Goal: Task Accomplishment & Management: Manage account settings

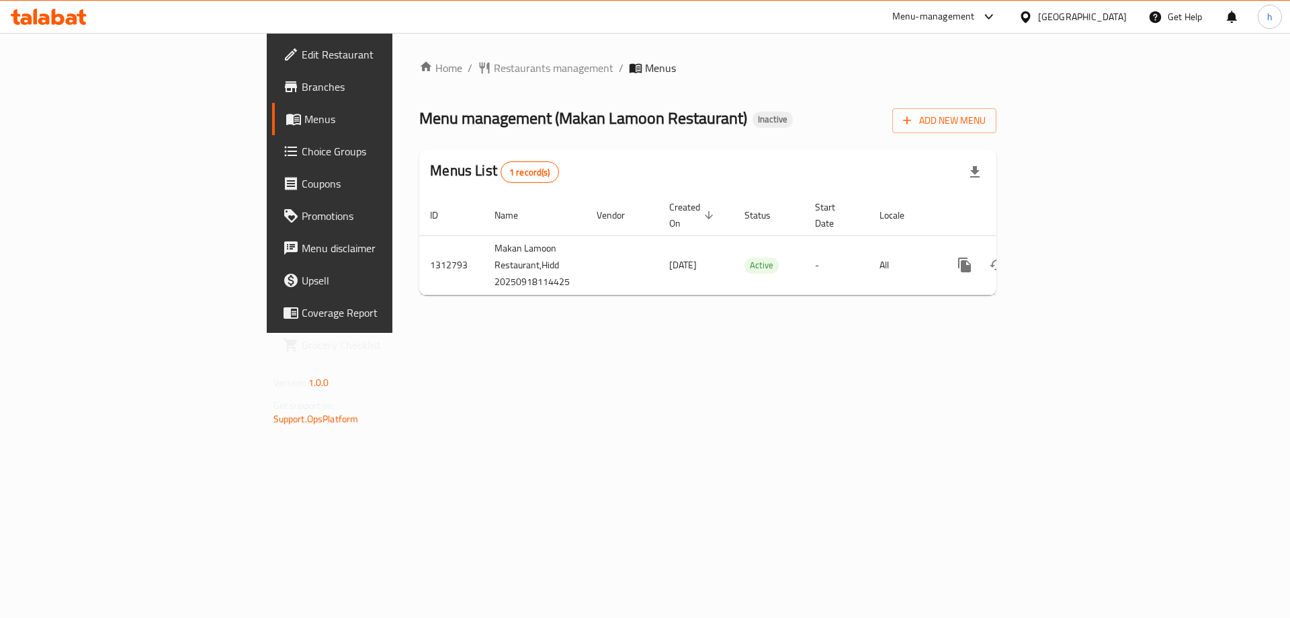
click at [302, 93] on span "Branches" at bounding box center [387, 87] width 170 height 16
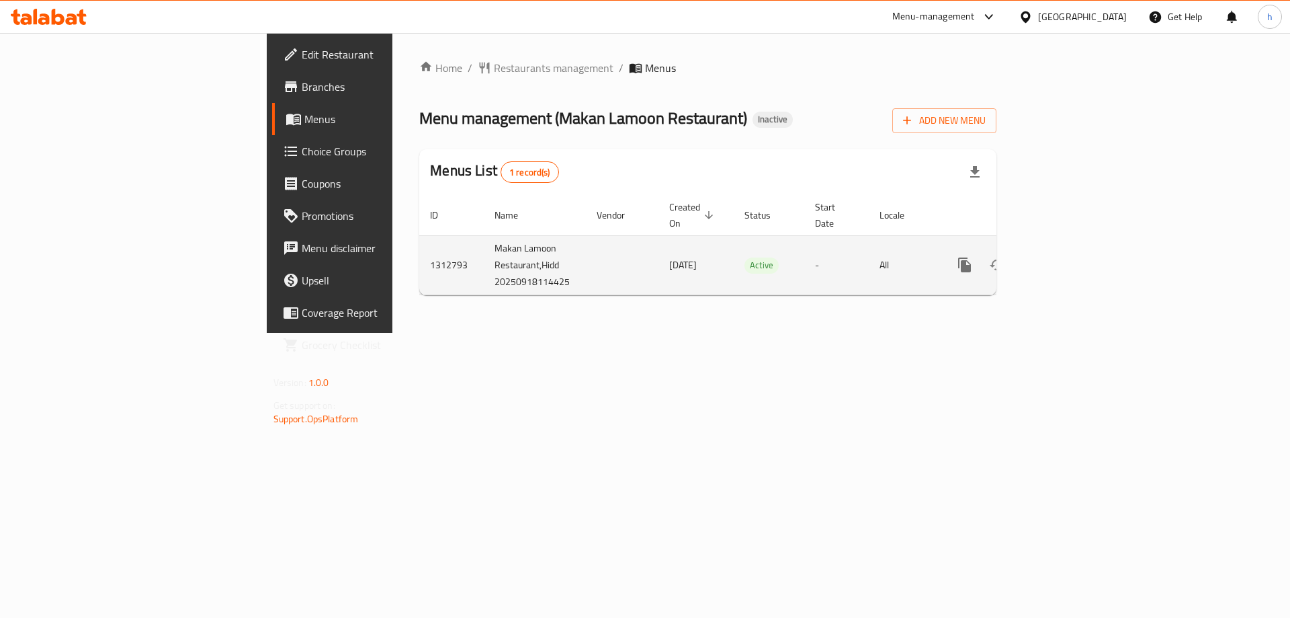
click at [1070, 257] on icon "enhanced table" at bounding box center [1062, 265] width 16 height 16
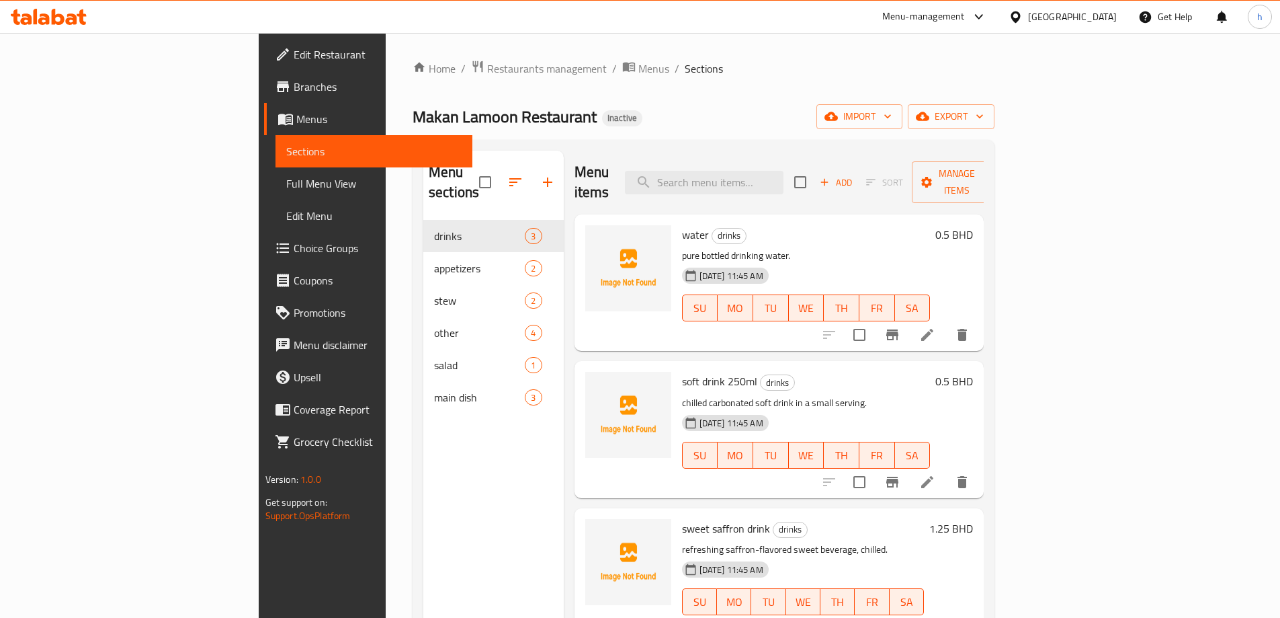
click at [286, 151] on span "Sections" at bounding box center [373, 151] width 175 height 16
click at [264, 130] on link "Menus" at bounding box center [368, 119] width 208 height 32
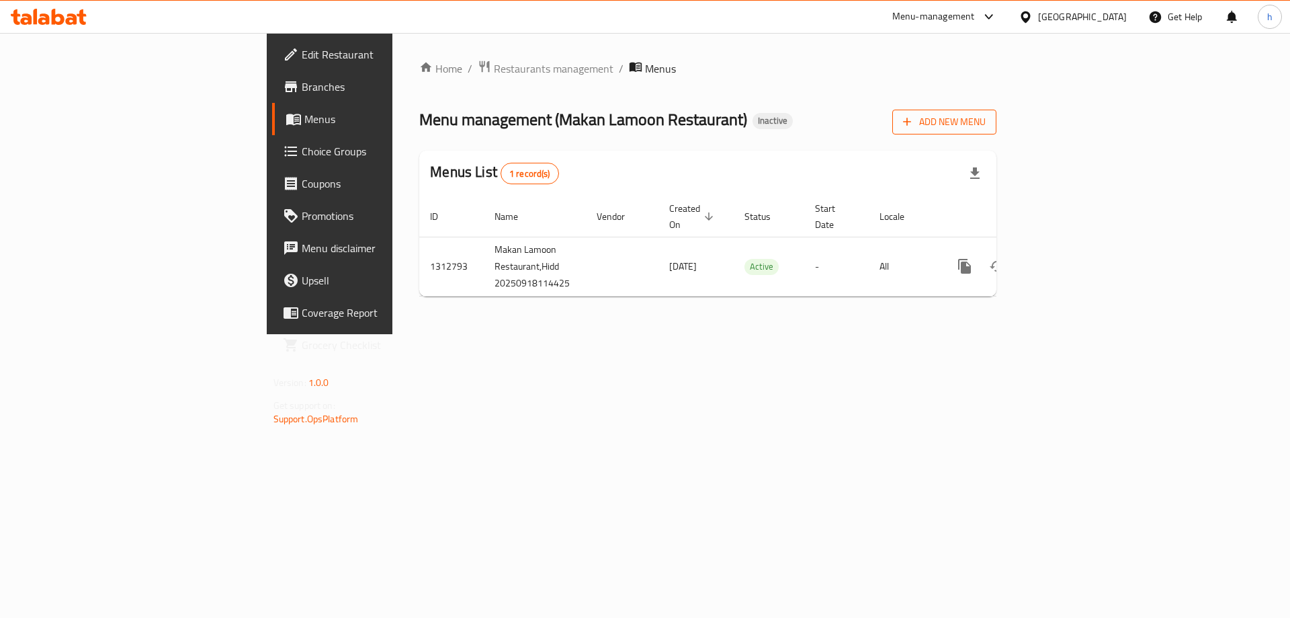
click at [986, 129] on span "Add New Menu" at bounding box center [944, 122] width 83 height 17
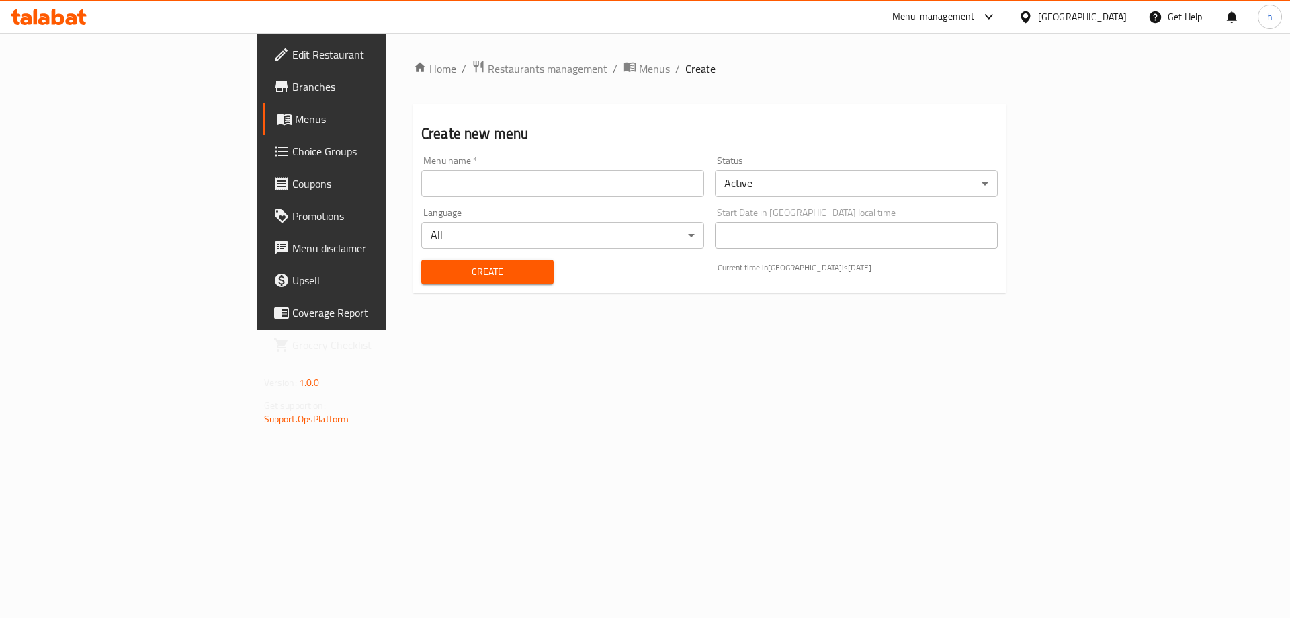
click at [511, 198] on div "Menu name   * Menu name *" at bounding box center [563, 177] width 294 height 52
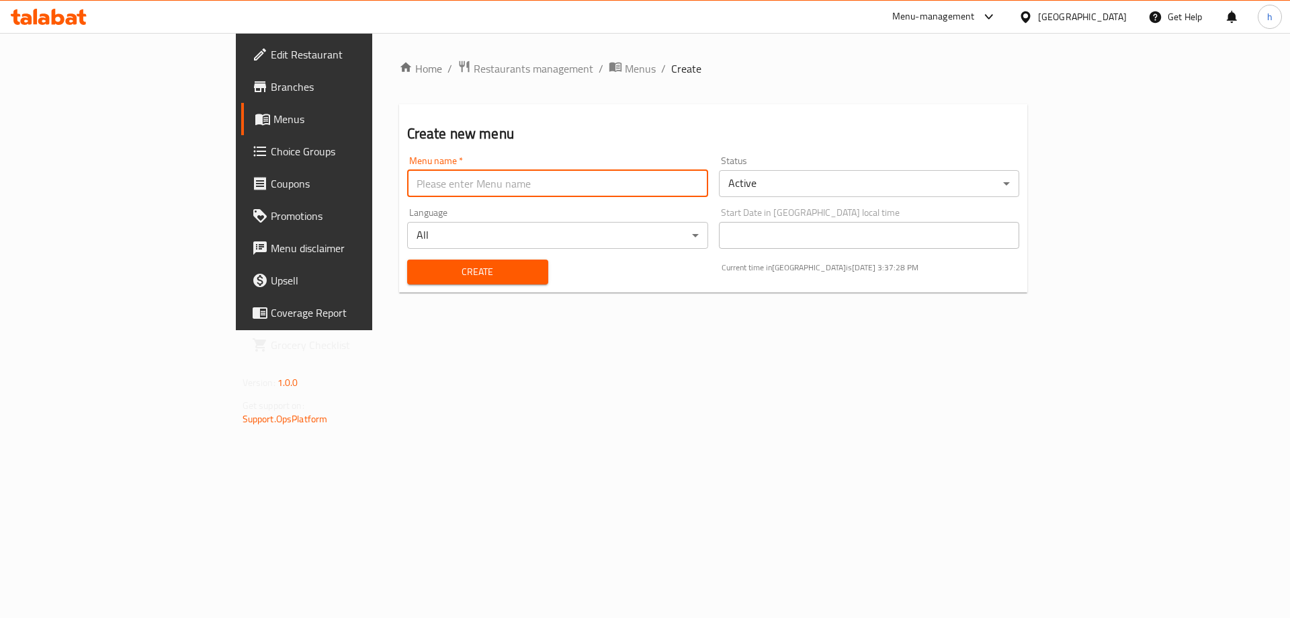
click at [512, 183] on input "text" at bounding box center [557, 183] width 301 height 27
type input "[DATE]"
click at [424, 265] on span "Create" at bounding box center [478, 271] width 120 height 17
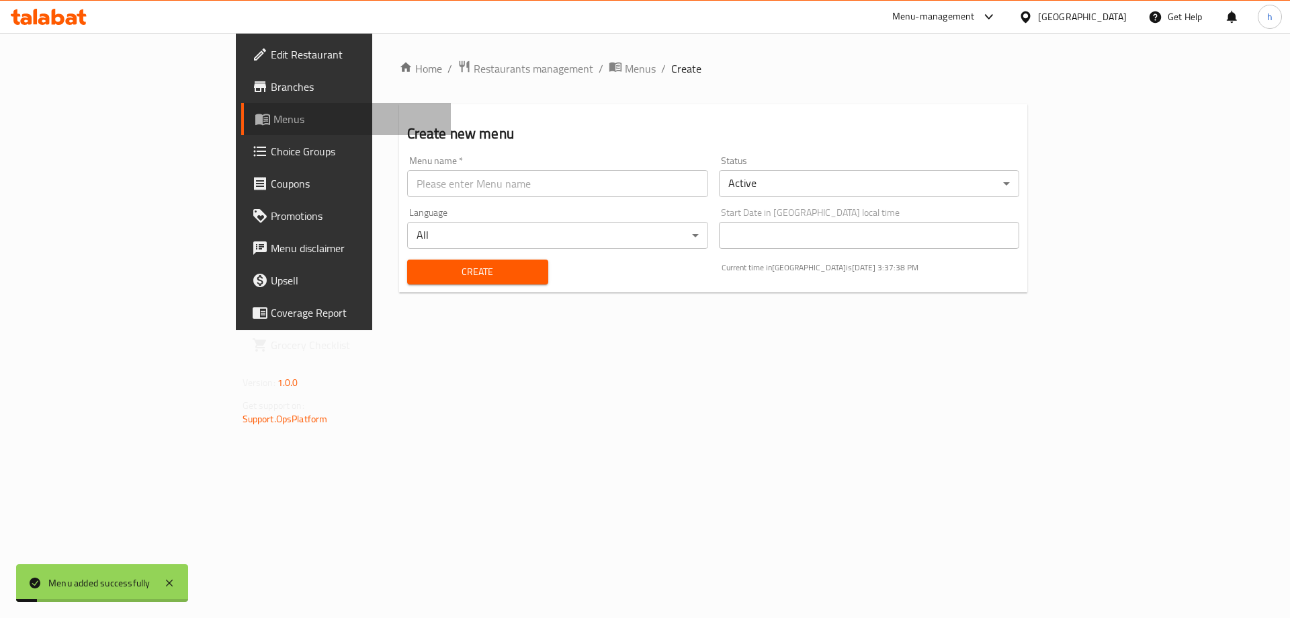
click at [273, 122] on span "Menus" at bounding box center [356, 119] width 167 height 16
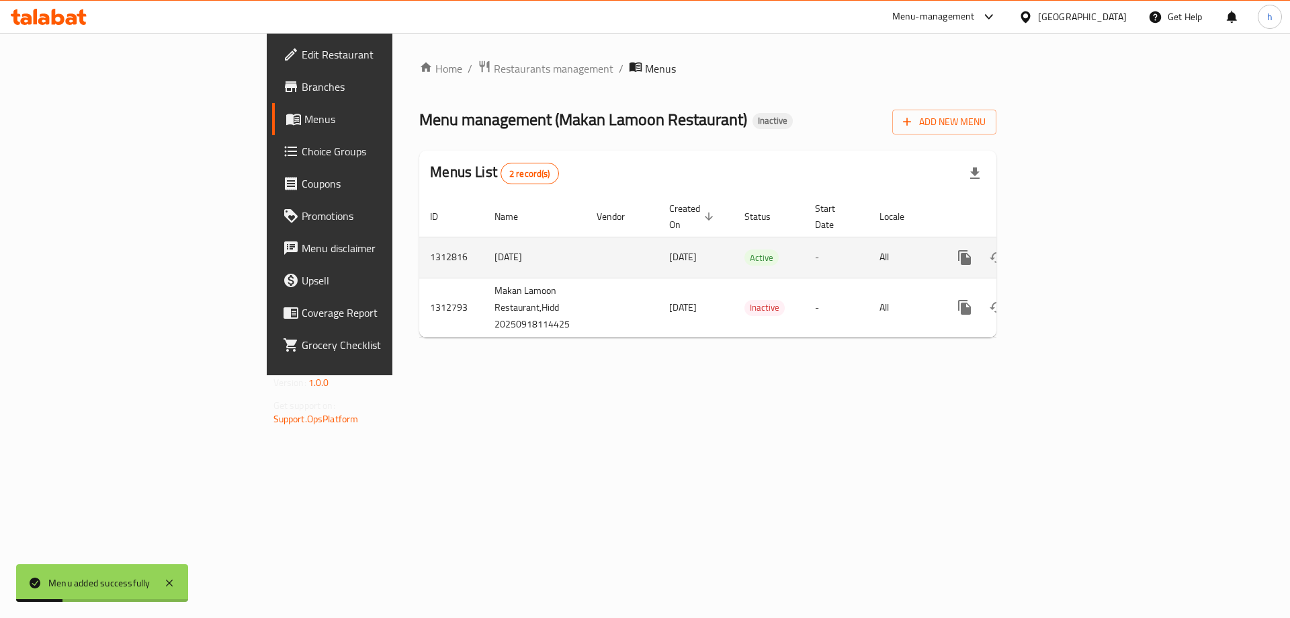
click at [1070, 249] on icon "enhanced table" at bounding box center [1062, 257] width 16 height 16
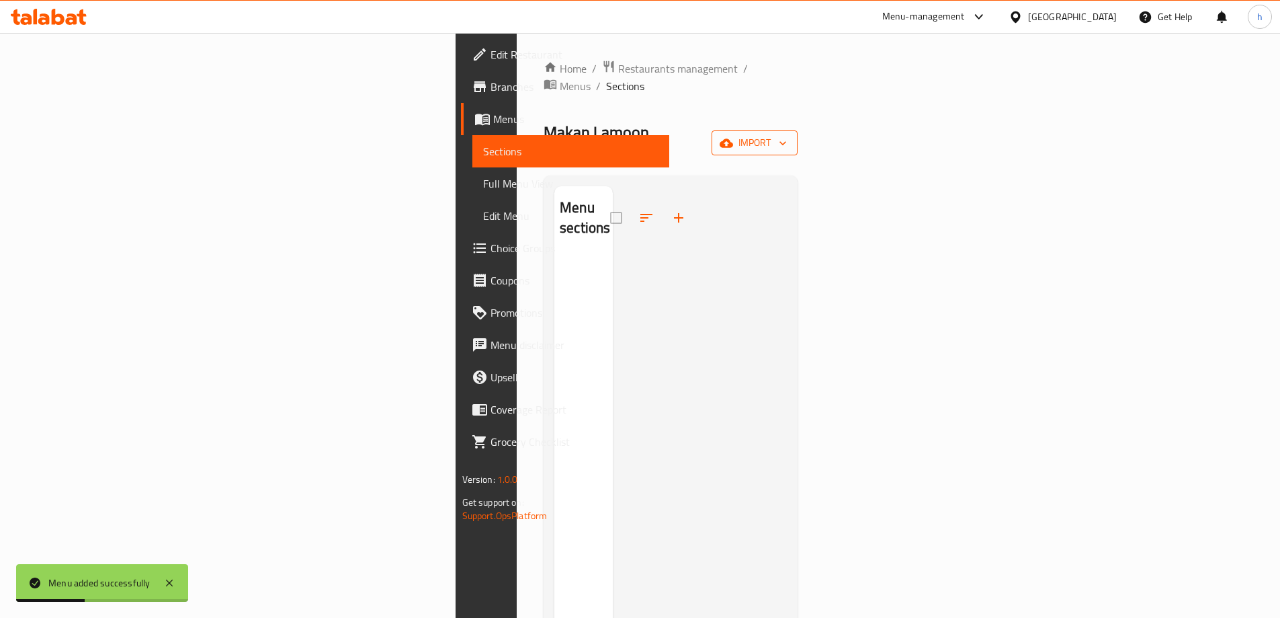
click at [787, 134] on span "import" at bounding box center [754, 142] width 65 height 17
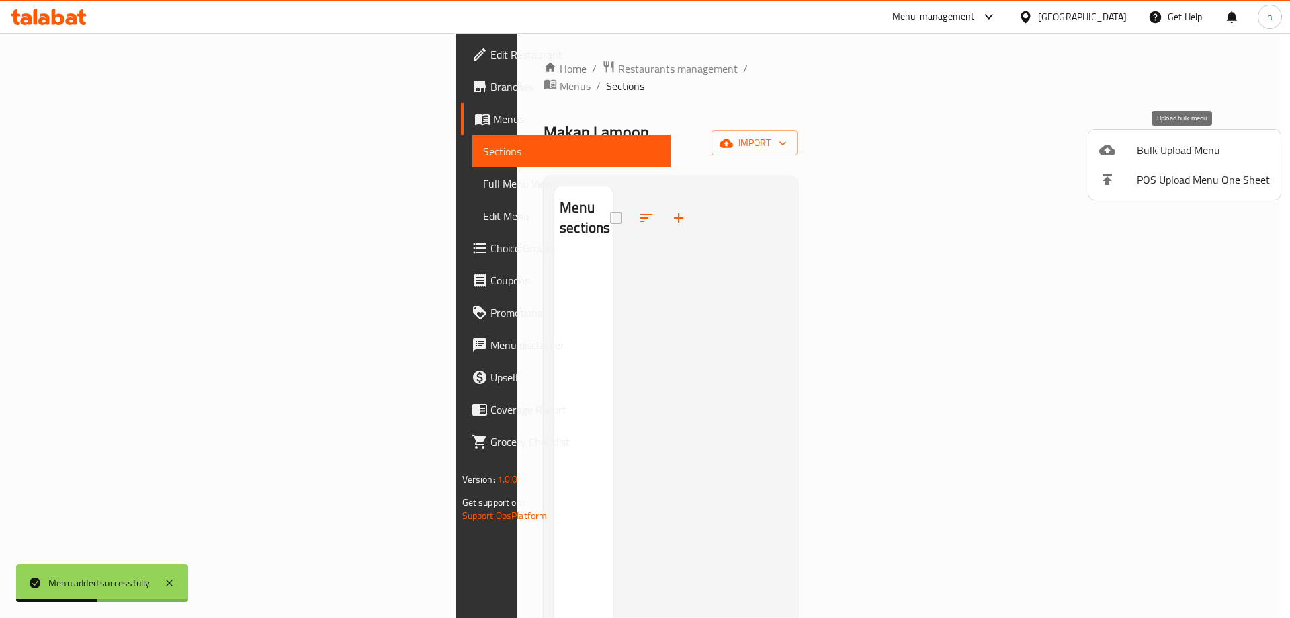
click at [1117, 153] on div at bounding box center [1118, 150] width 38 height 16
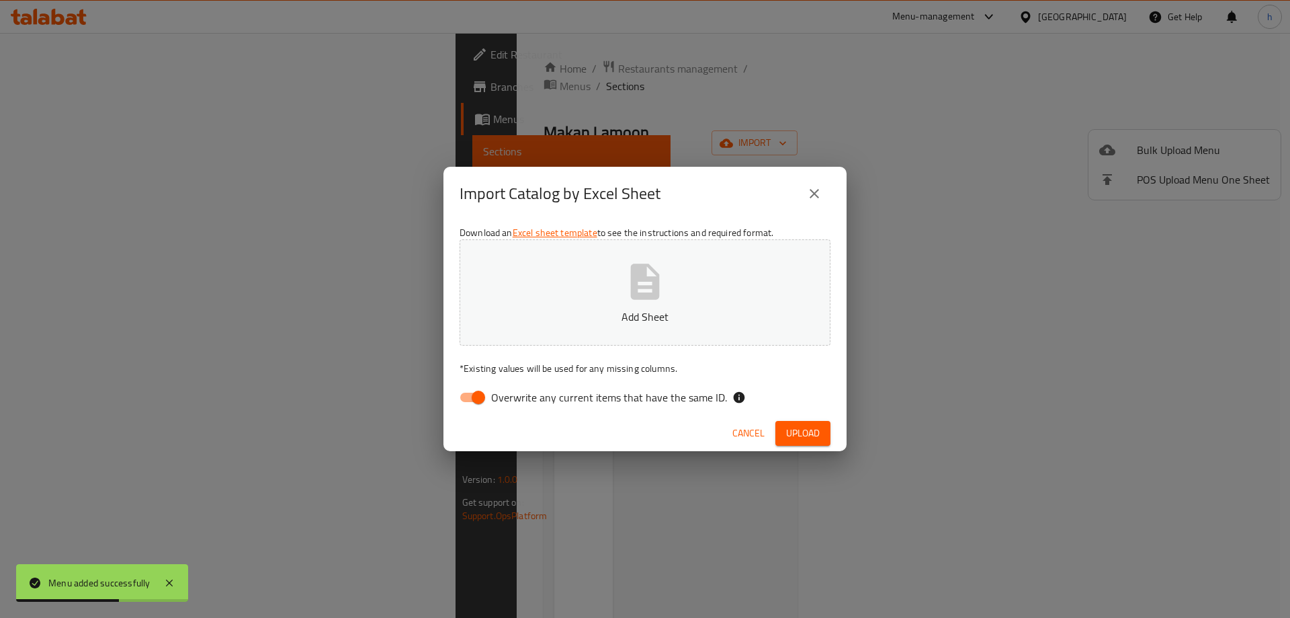
click at [458, 388] on input "Overwrite any current items that have the same ID." at bounding box center [478, 397] width 77 height 26
checkbox input "false"
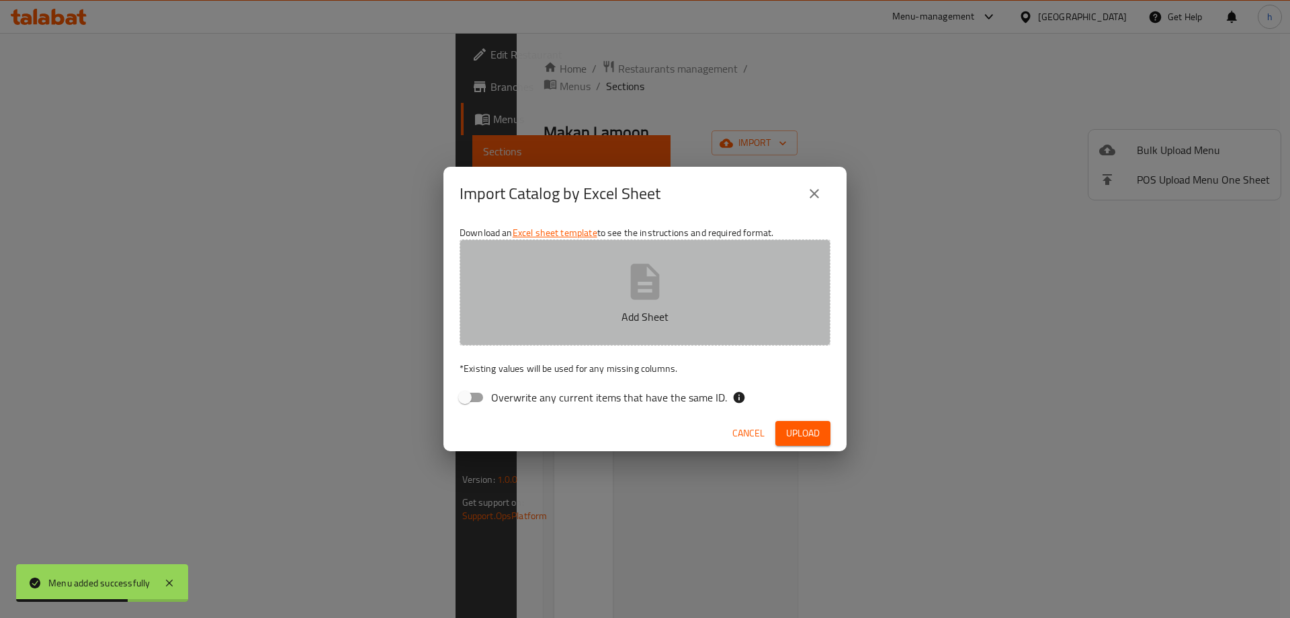
click at [587, 288] on button "Add Sheet" at bounding box center [645, 292] width 371 height 106
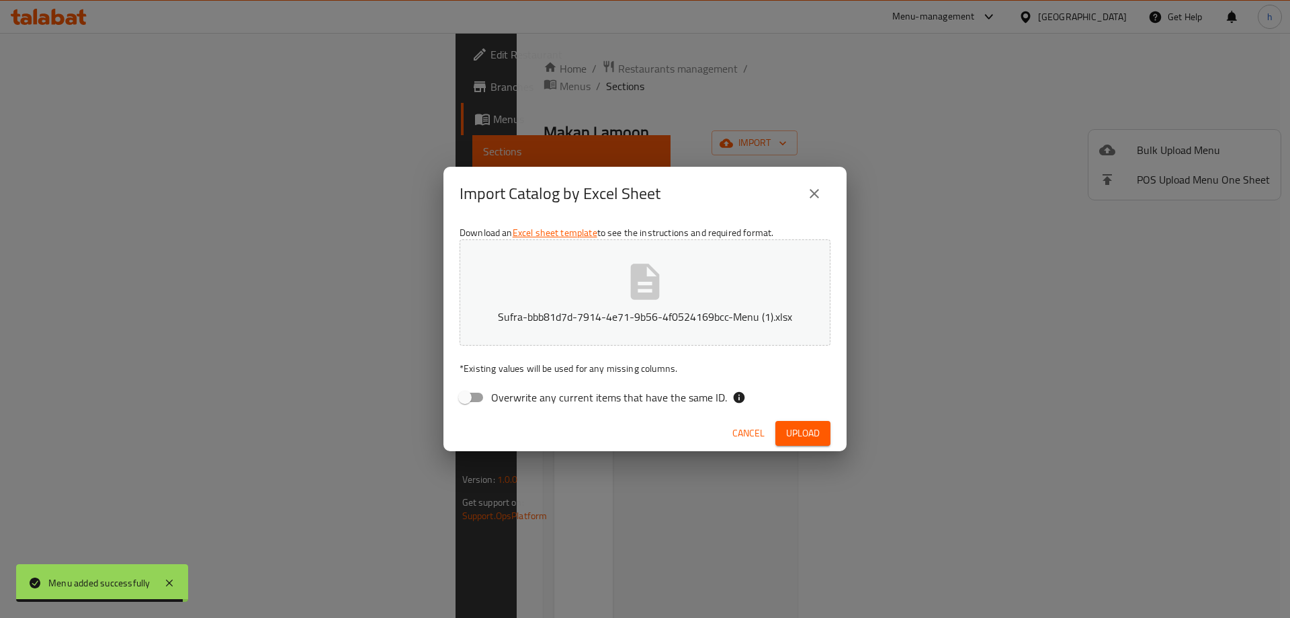
click at [810, 441] on span "Upload" at bounding box center [803, 433] width 34 height 17
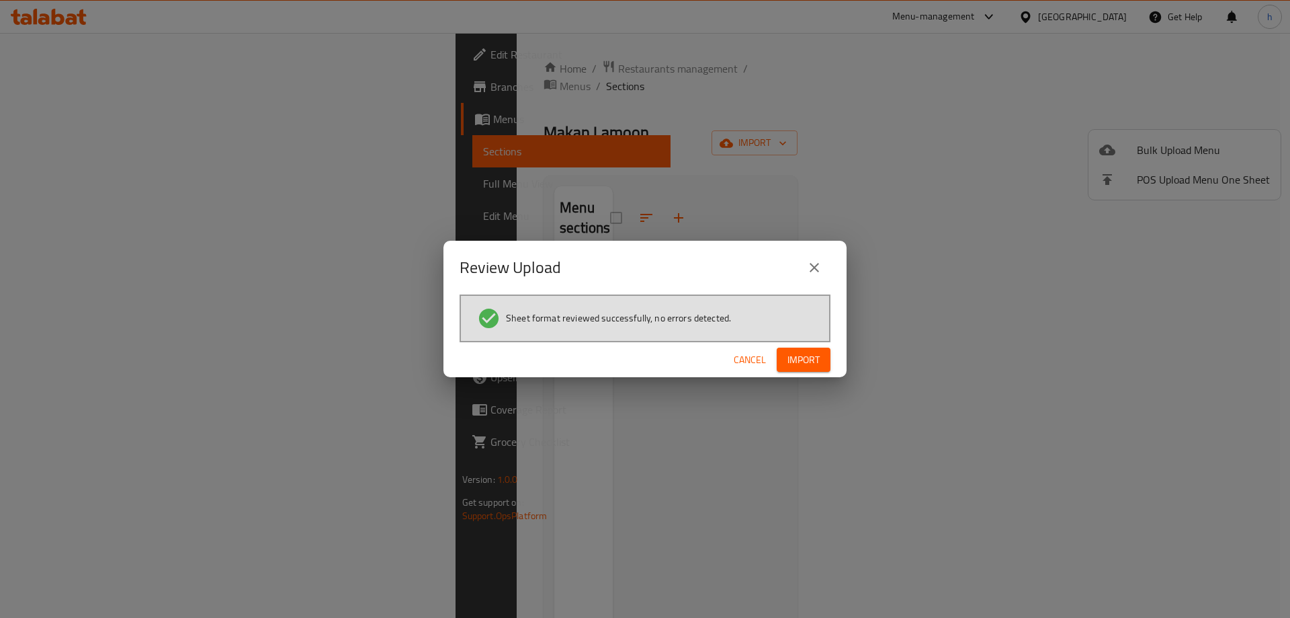
click at [796, 364] on span "Import" at bounding box center [804, 359] width 32 height 17
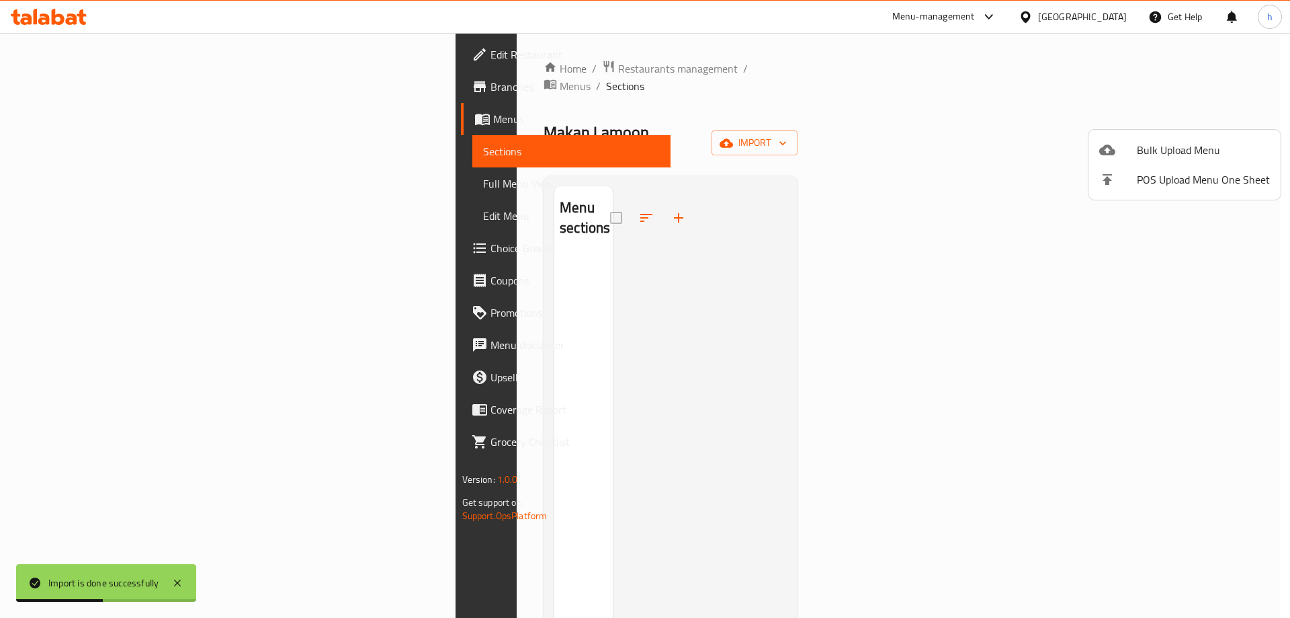
click at [886, 101] on div at bounding box center [645, 309] width 1290 height 618
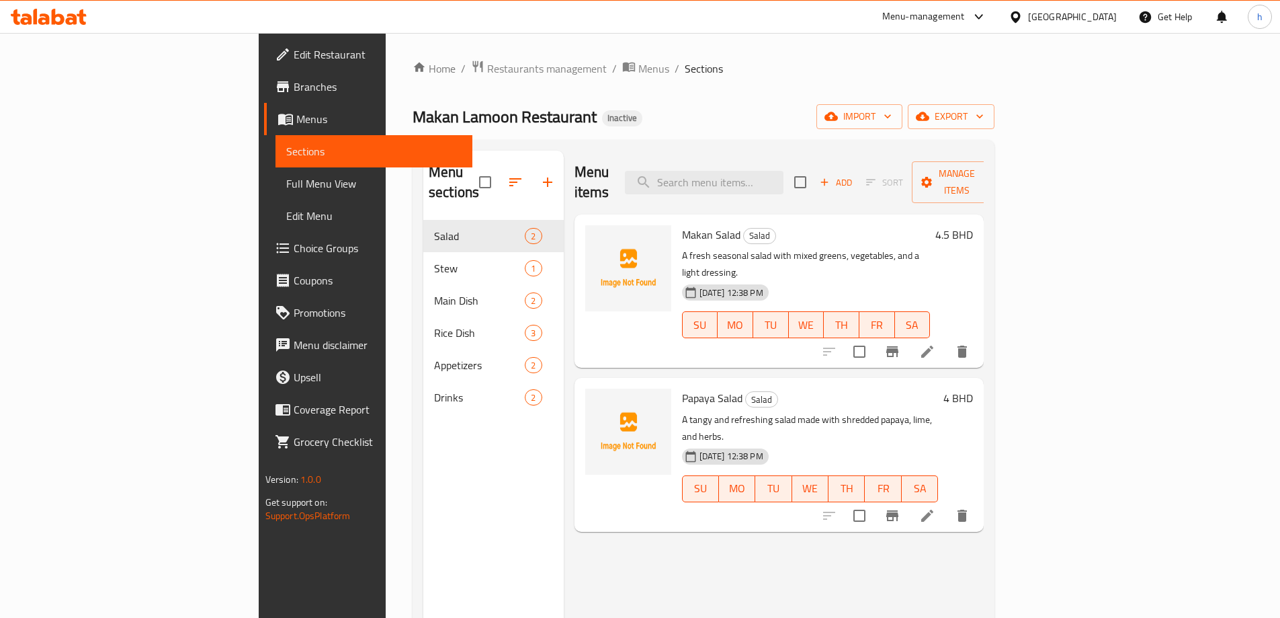
click at [294, 50] on span "Edit Restaurant" at bounding box center [378, 54] width 168 height 16
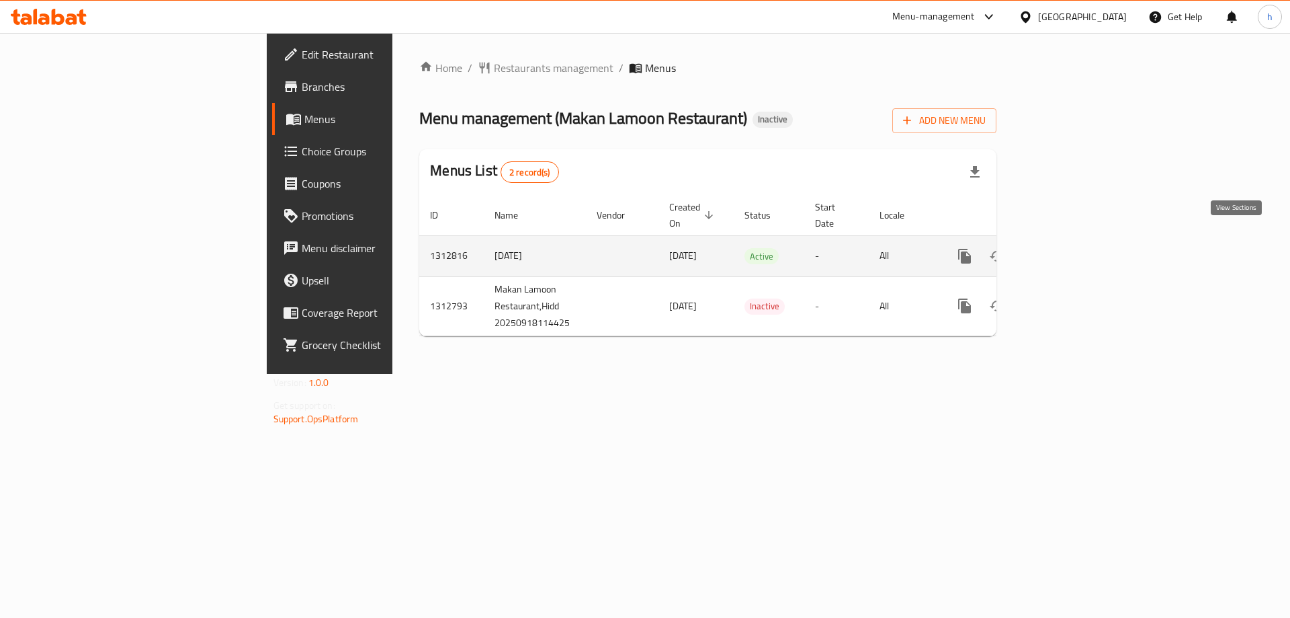
click at [1070, 248] on icon "enhanced table" at bounding box center [1062, 256] width 16 height 16
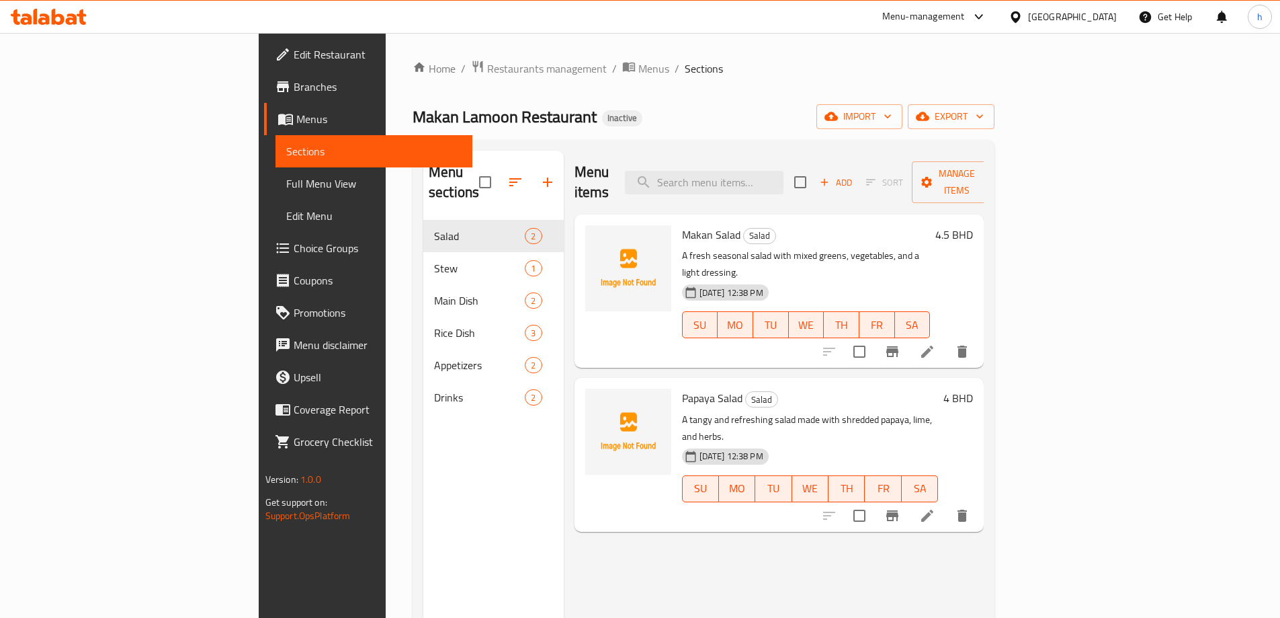
click at [286, 184] on span "Full Menu View" at bounding box center [373, 183] width 175 height 16
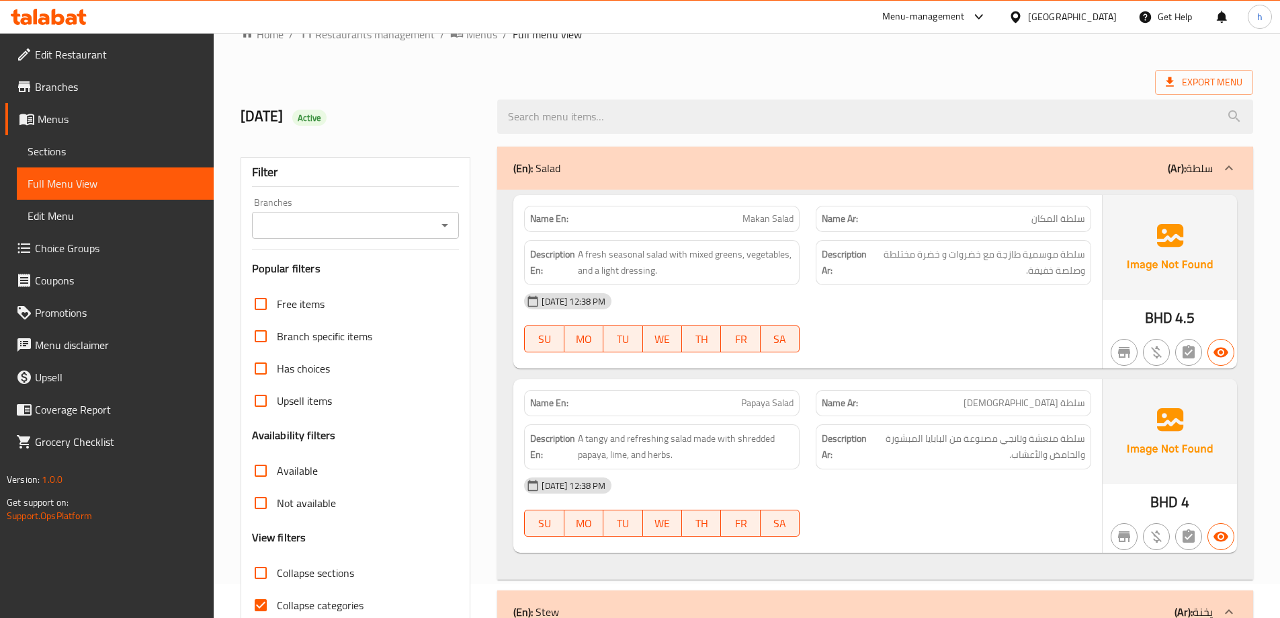
scroll to position [67, 0]
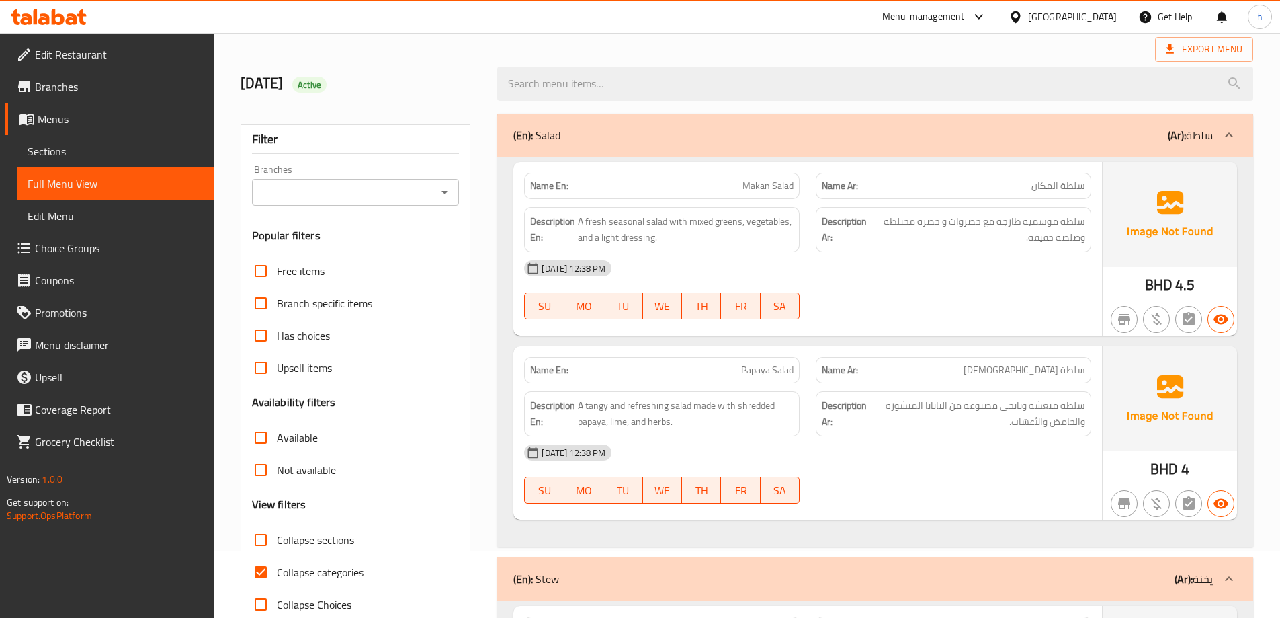
click at [264, 567] on input "Collapse categories" at bounding box center [261, 572] width 32 height 32
checkbox input "false"
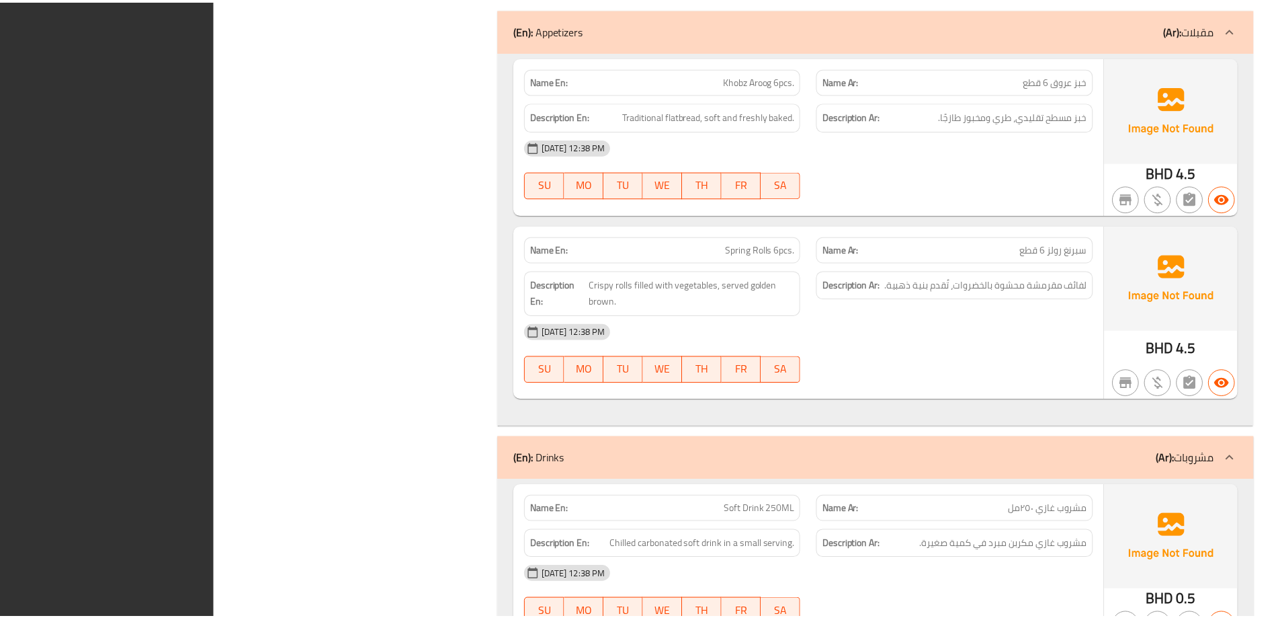
scroll to position [2193, 0]
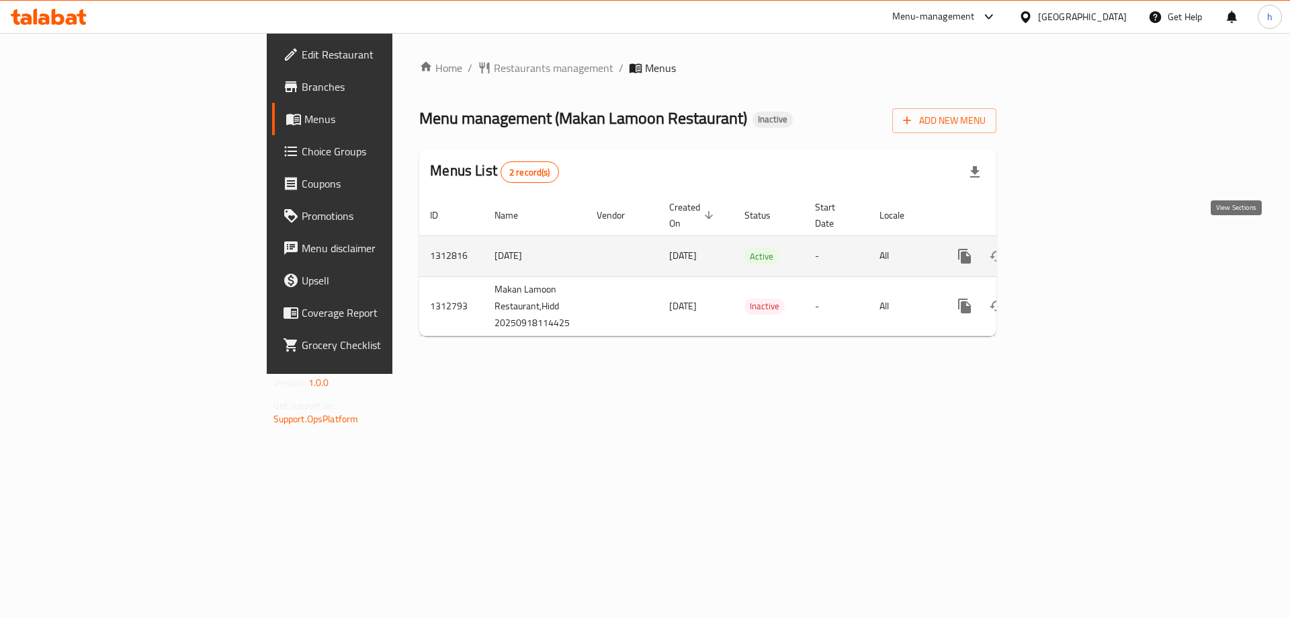
click at [1068, 250] on icon "enhanced table" at bounding box center [1062, 256] width 12 height 12
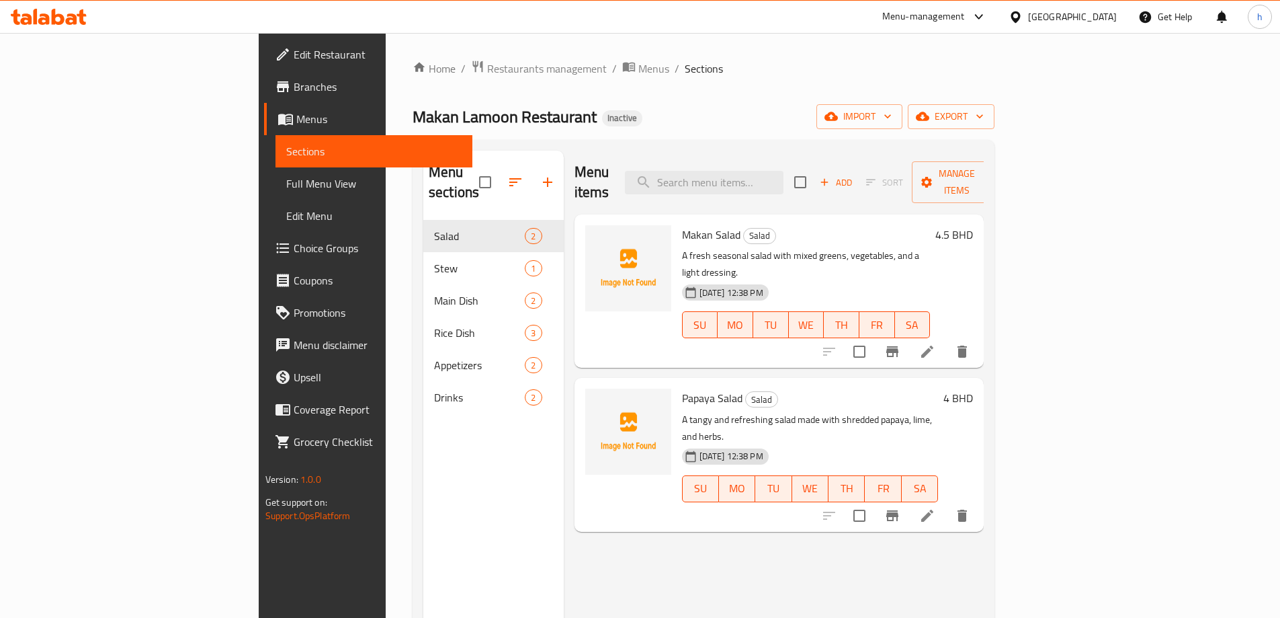
click at [629, 94] on div "Home / Restaurants management / Menus / Sections Makan Lamoon Restaurant Inacti…" at bounding box center [704, 419] width 582 height 719
